Goal: Navigation & Orientation: Understand site structure

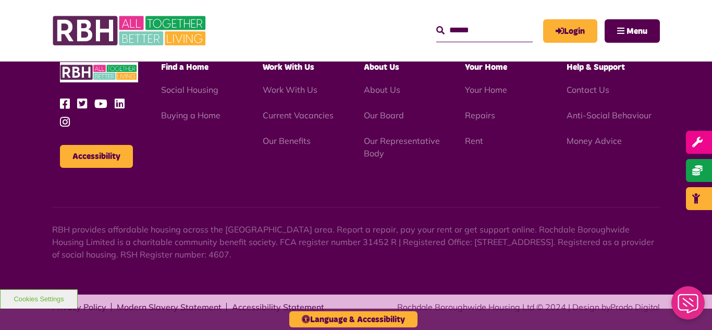
scroll to position [992, 0]
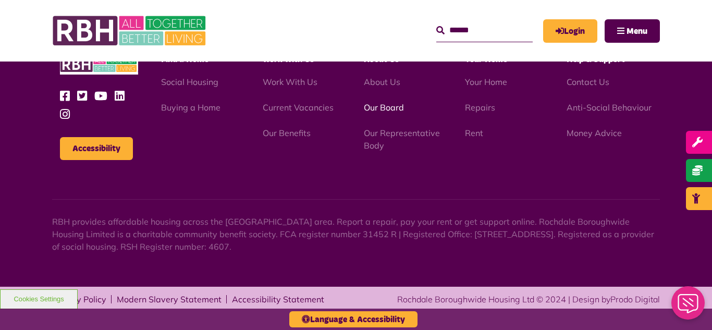
click at [384, 107] on link "Our Board" at bounding box center [384, 107] width 40 height 10
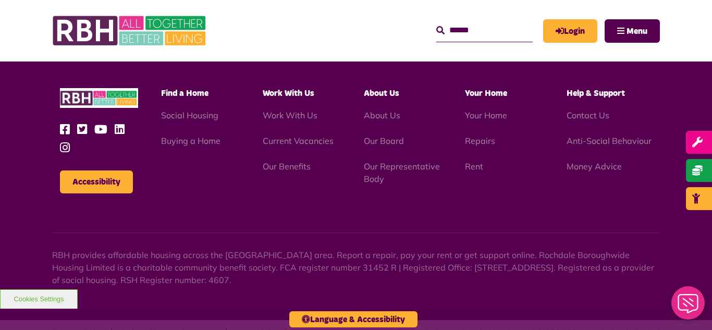
scroll to position [2739, 0]
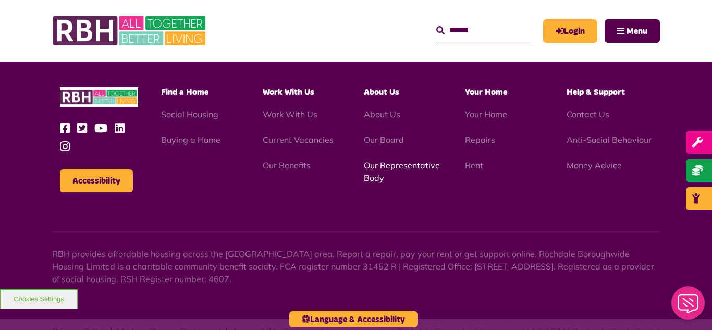
click at [389, 160] on link "Our Representative Body" at bounding box center [402, 171] width 76 height 23
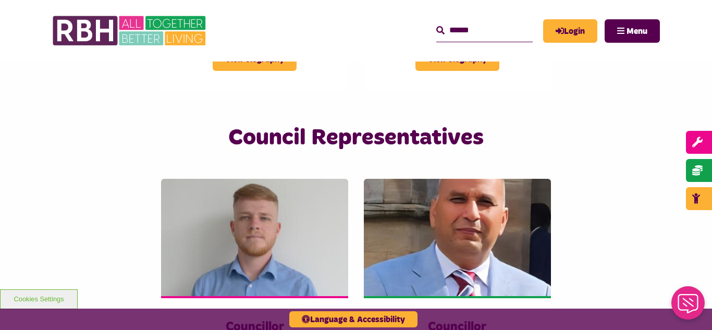
scroll to position [2608, 0]
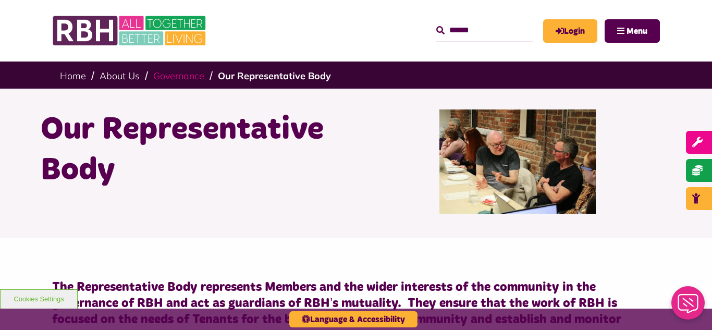
click at [179, 79] on link "Governance" at bounding box center [178, 76] width 51 height 12
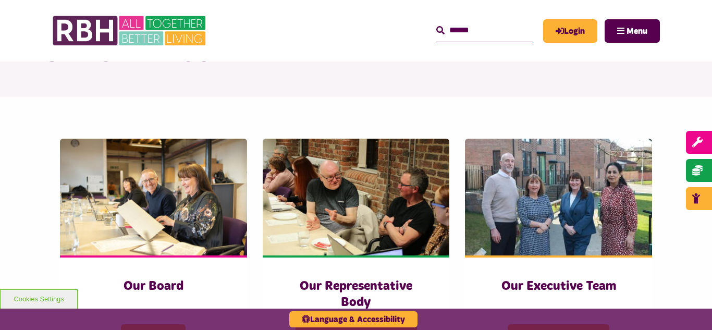
scroll to position [83, 0]
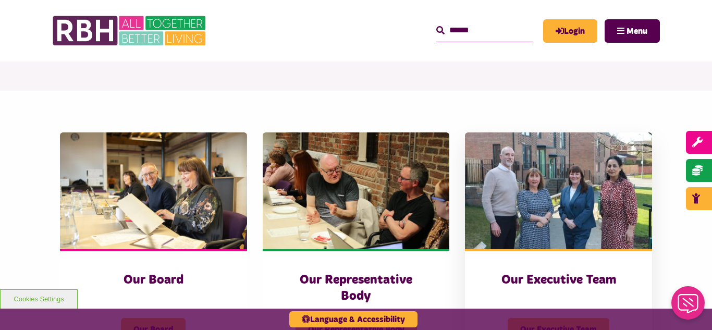
click at [534, 170] on img at bounding box center [558, 190] width 187 height 117
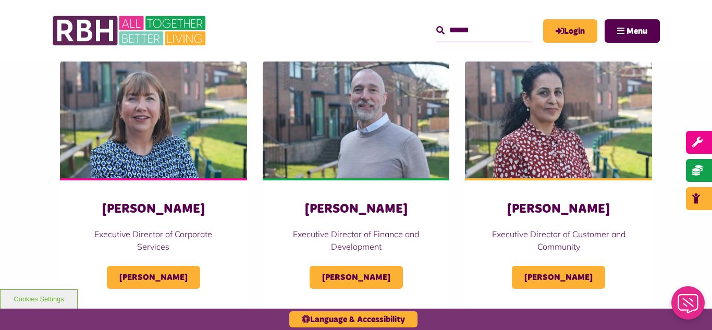
scroll to position [522, 0]
